Goal: Find specific page/section: Find specific page/section

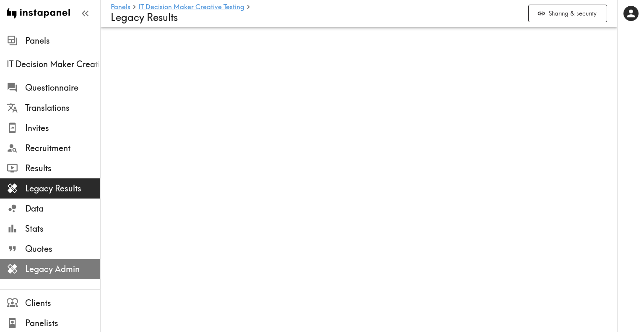
click at [73, 274] on span "Legacy Admin" at bounding box center [62, 269] width 75 height 12
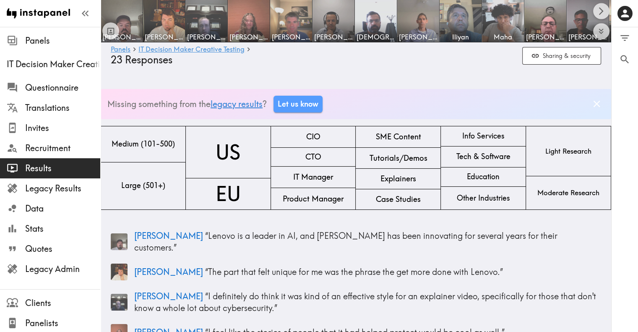
click at [245, 107] on link "legacy results" at bounding box center [237, 104] width 52 height 10
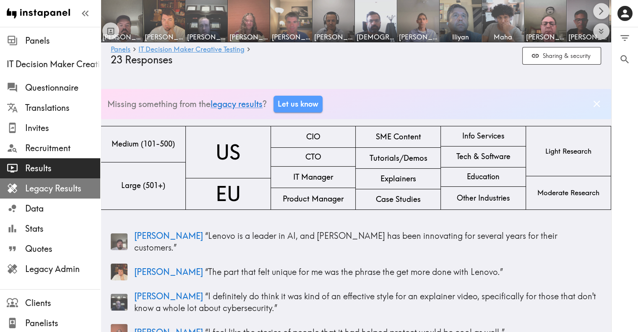
click at [68, 193] on span "Legacy Results" at bounding box center [62, 188] width 75 height 12
click at [49, 192] on span "Legacy Results" at bounding box center [62, 188] width 75 height 12
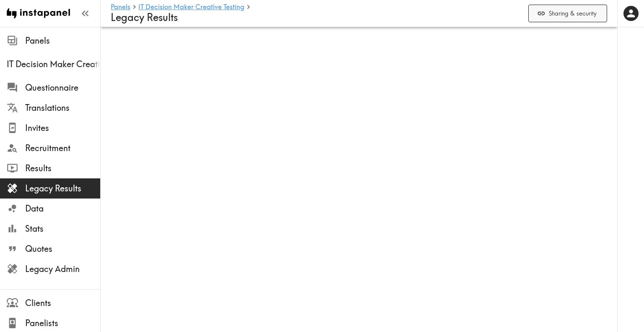
click at [537, 18] on button "Sharing & security" at bounding box center [568, 14] width 79 height 18
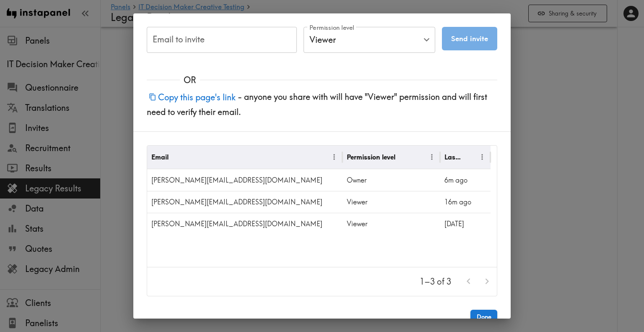
click at [542, 99] on div "Email to invite Email to invite Permission level Viewer Viewer Permission level…" at bounding box center [322, 166] width 644 height 332
